Goal: Register for event/course

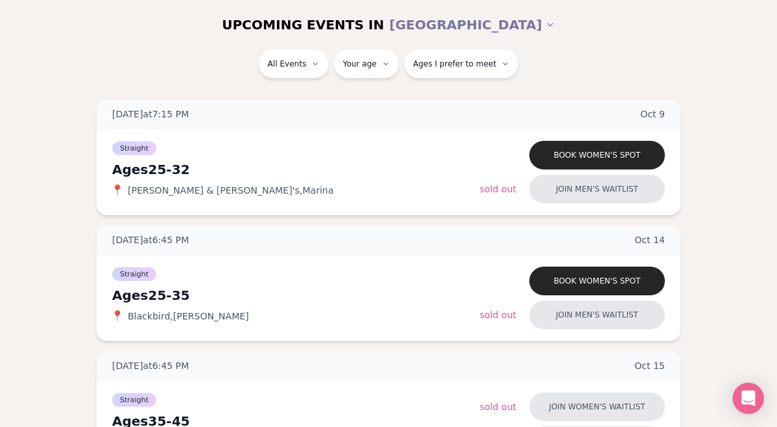
scroll to position [516, 0]
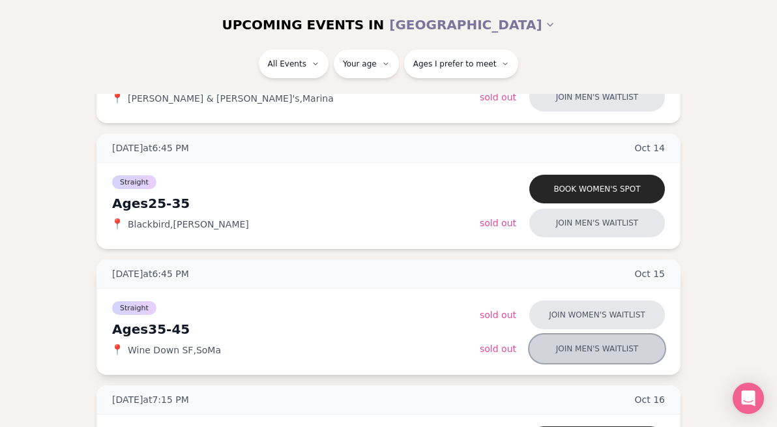
click at [612, 346] on button "Join men's waitlist" at bounding box center [597, 348] width 136 height 29
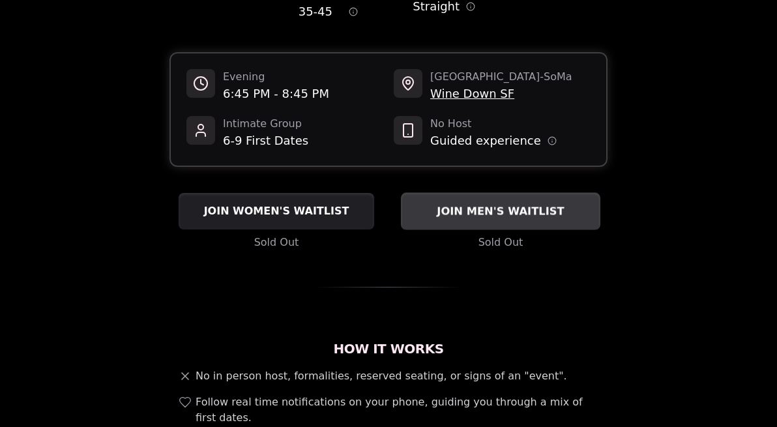
scroll to position [162, 0]
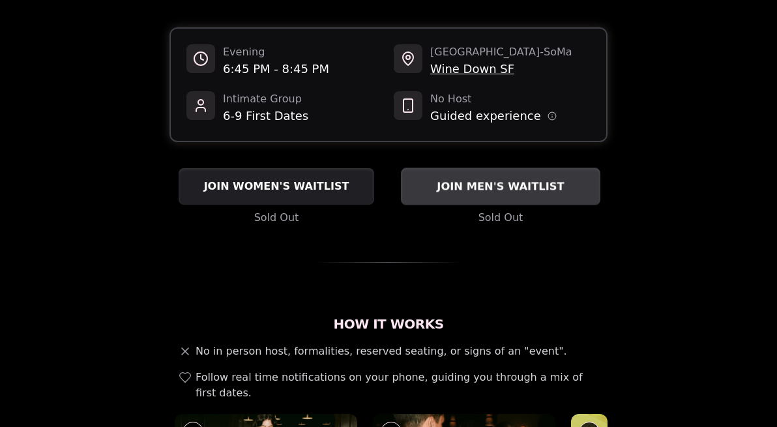
click at [493, 179] on span "JOIN MEN'S WAITLIST" at bounding box center [500, 187] width 132 height 16
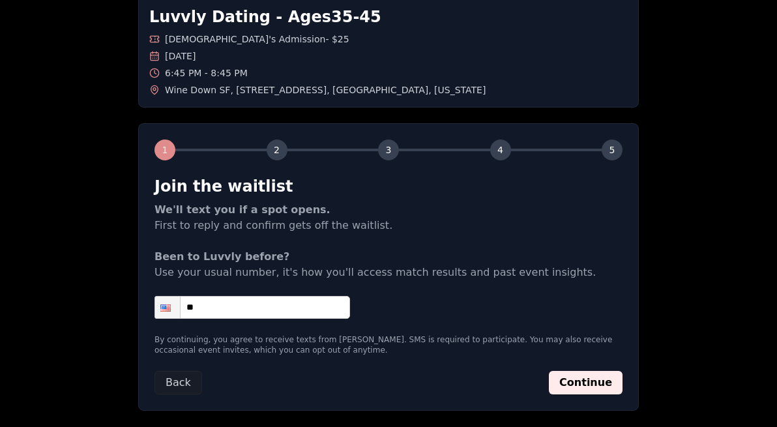
scroll to position [143, 0]
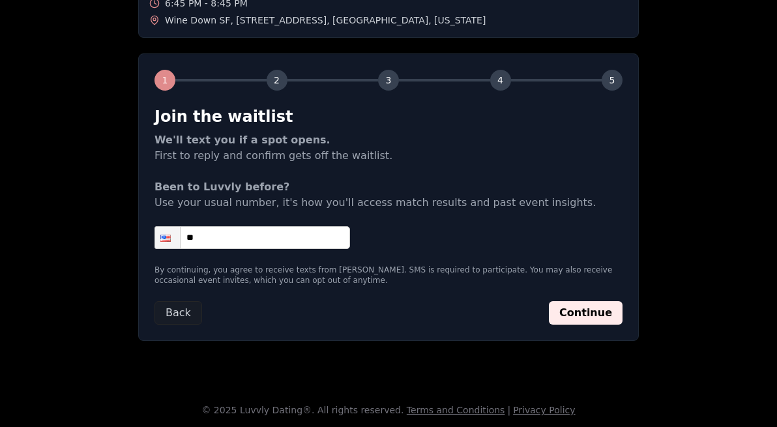
click at [262, 233] on input "**" at bounding box center [252, 237] width 196 height 23
type input "**********"
click at [568, 310] on button "Continue" at bounding box center [586, 312] width 74 height 23
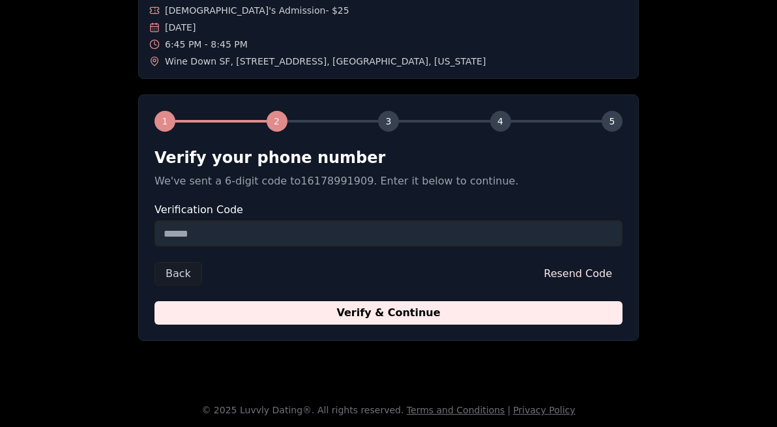
click at [390, 239] on input "Verification Code" at bounding box center [388, 233] width 468 height 26
click at [347, 233] on input "Verification Code" at bounding box center [388, 233] width 468 height 26
click at [274, 168] on div "Verify your phone number We've sent a 6-digit code to 16178991909 . Enter it be…" at bounding box center [388, 168] width 468 height 42
click at [260, 235] on input "Verification Code" at bounding box center [388, 233] width 468 height 26
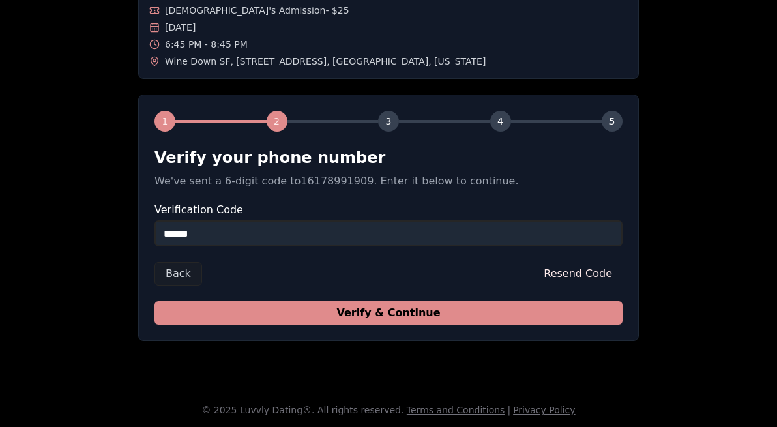
type input "******"
click at [340, 314] on button "Verify & Continue" at bounding box center [388, 312] width 468 height 23
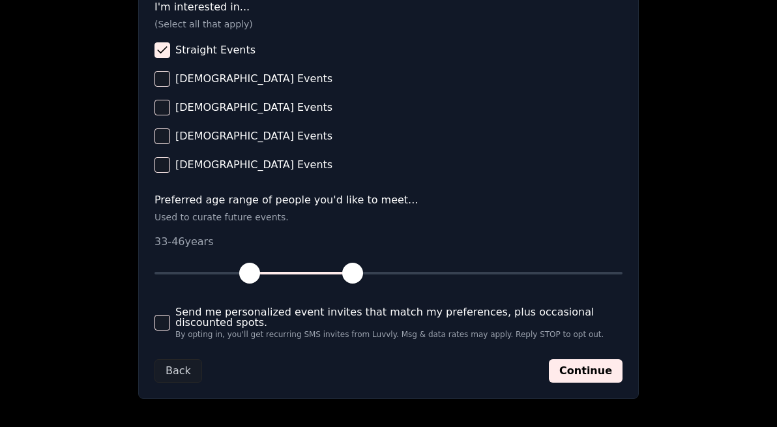
scroll to position [564, 0]
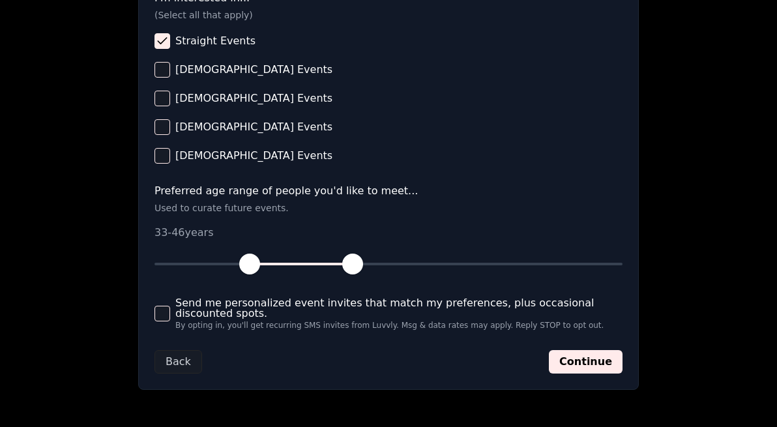
click at [160, 311] on button "Send me personalized event invites that match my preferences, plus occasional d…" at bounding box center [162, 314] width 16 height 16
click at [578, 364] on button "Continue" at bounding box center [586, 361] width 74 height 23
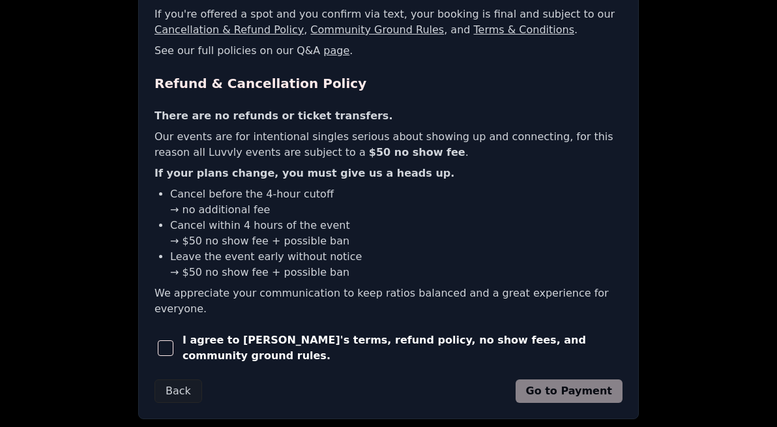
scroll to position [349, 0]
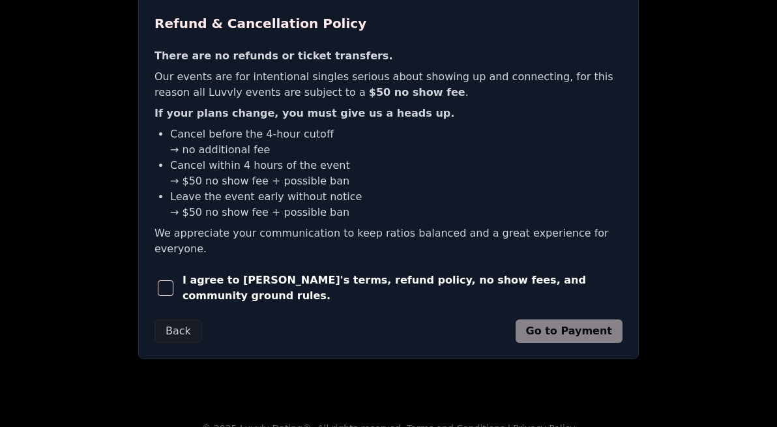
click at [167, 280] on span "button" at bounding box center [166, 288] width 16 height 16
click at [540, 319] on button "Go to Payment" at bounding box center [570, 330] width 108 height 23
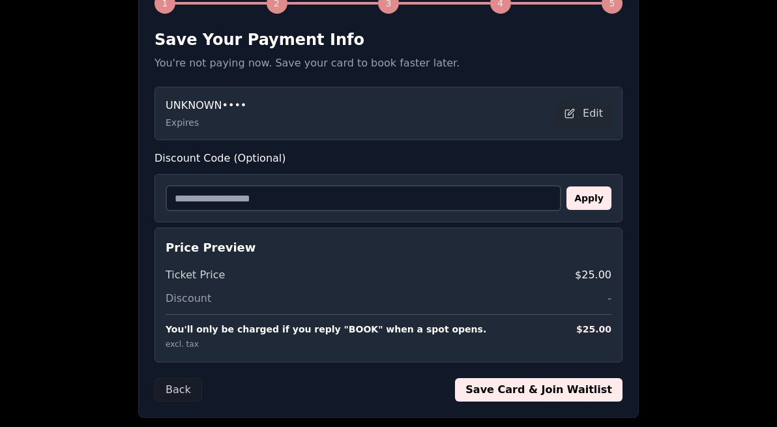
scroll to position [219, 0]
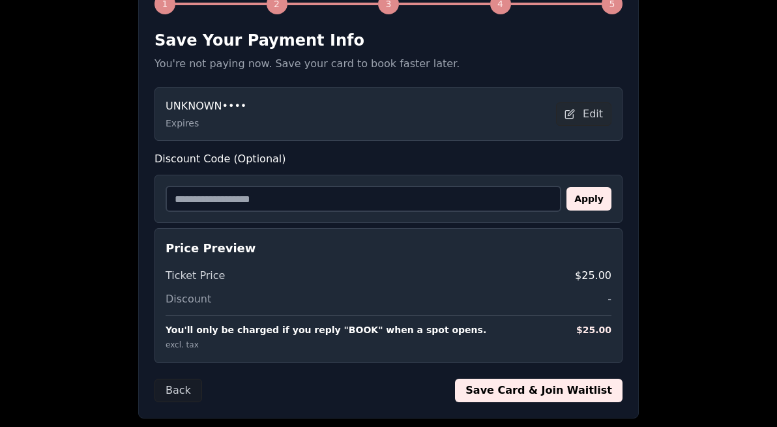
click at [551, 387] on button "Save Card & Join Waitlist" at bounding box center [539, 390] width 168 height 23
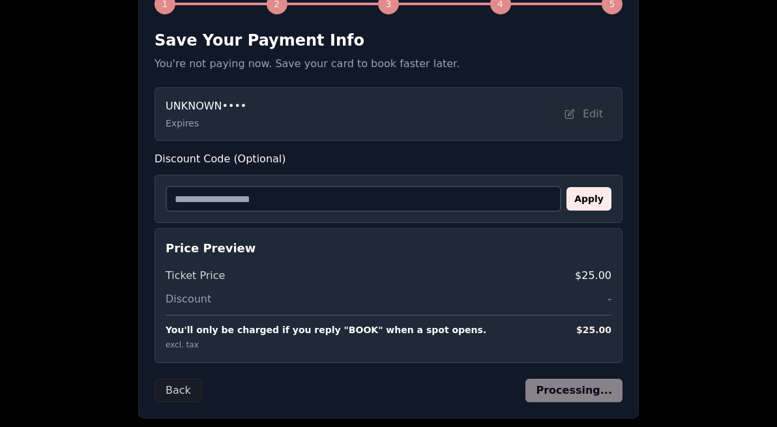
scroll to position [128, 0]
